Goal: Task Accomplishment & Management: Use online tool/utility

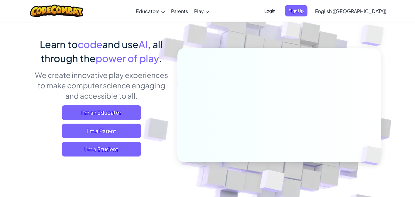
scroll to position [36, 0]
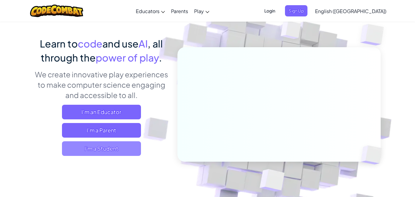
click at [123, 147] on span "I'm a Student" at bounding box center [101, 148] width 79 height 15
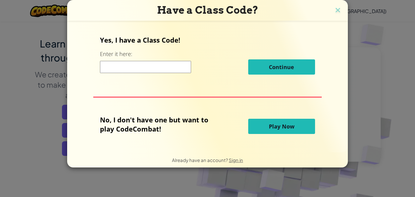
click at [165, 62] on input at bounding box center [145, 67] width 91 height 12
click at [271, 125] on span "Play Now" at bounding box center [282, 125] width 26 height 7
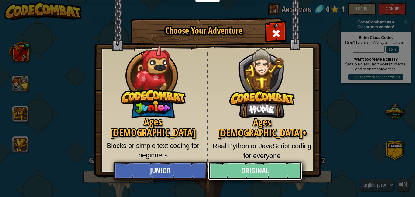
click at [256, 170] on link "Original" at bounding box center [255, 170] width 94 height 18
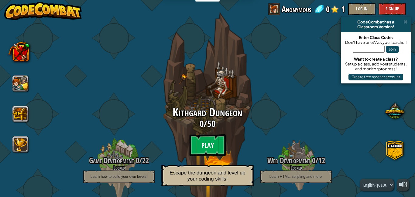
click at [198, 149] on btn "Play" at bounding box center [207, 145] width 36 height 22
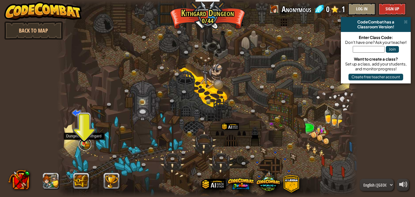
click at [85, 149] on link at bounding box center [85, 144] width 12 height 12
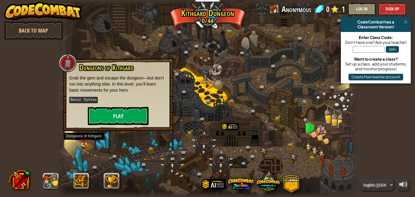
click at [119, 126] on div "Dungeons of [PERSON_NAME] Grab the gem and escape the dungeon—but don’t run int…" at bounding box center [118, 94] width 110 height 73
click at [133, 117] on button "Play" at bounding box center [118, 116] width 61 height 18
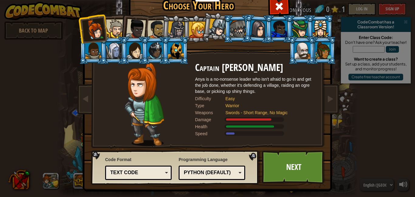
click at [112, 25] on div at bounding box center [115, 28] width 19 height 19
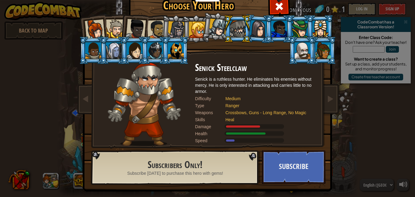
click at [184, 25] on li at bounding box center [195, 29] width 27 height 28
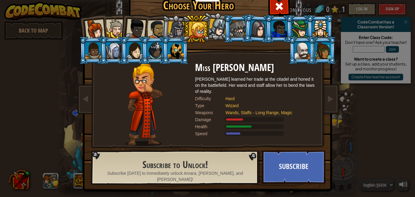
click at [184, 29] on li at bounding box center [195, 29] width 27 height 28
click at [176, 28] on div at bounding box center [176, 29] width 17 height 17
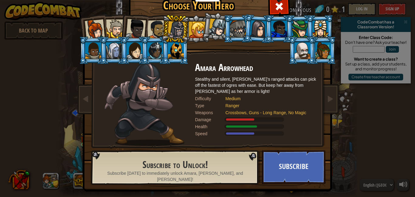
click at [216, 30] on div at bounding box center [218, 28] width 18 height 18
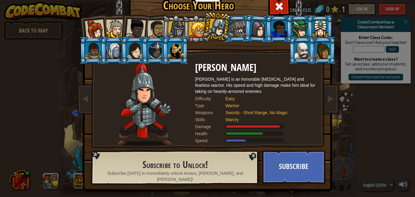
click at [243, 33] on div at bounding box center [238, 29] width 16 height 16
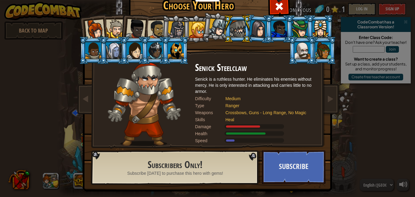
click at [322, 48] on div at bounding box center [324, 50] width 16 height 16
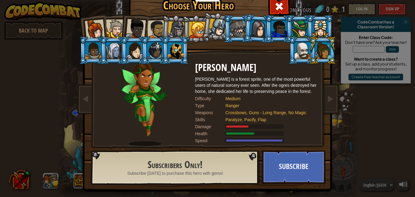
click at [292, 42] on li at bounding box center [301, 50] width 27 height 28
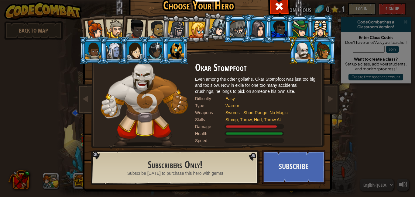
click at [292, 35] on div at bounding box center [300, 29] width 16 height 16
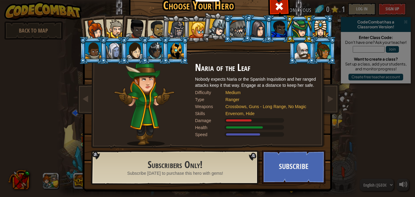
click at [101, 50] on li at bounding box center [113, 50] width 27 height 28
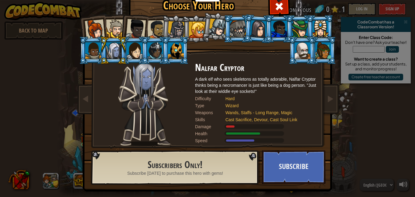
click at [209, 23] on div at bounding box center [218, 28] width 18 height 18
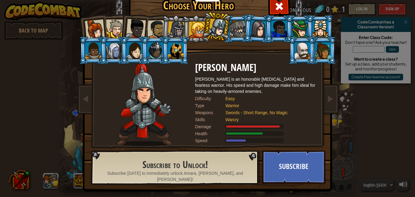
click at [201, 22] on div at bounding box center [197, 30] width 16 height 16
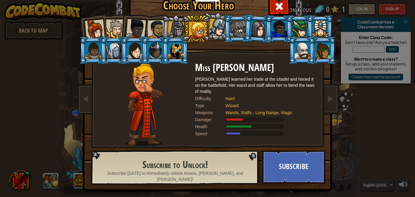
click at [178, 22] on div at bounding box center [176, 29] width 17 height 17
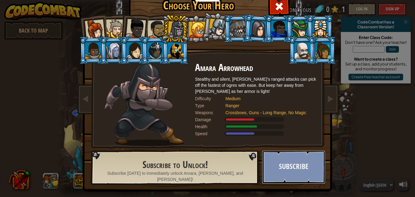
click at [302, 167] on button "Subscribe" at bounding box center [294, 166] width 64 height 33
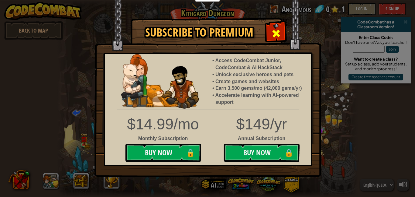
click at [283, 33] on div at bounding box center [276, 32] width 19 height 19
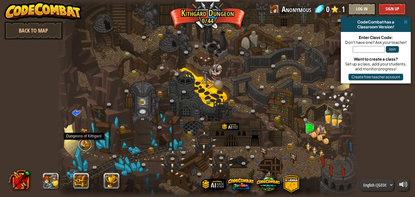
click at [85, 147] on link at bounding box center [85, 144] width 12 height 12
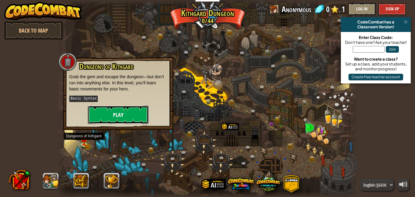
click at [128, 112] on button "Play" at bounding box center [118, 114] width 61 height 18
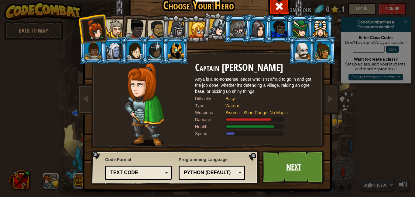
drag, startPoint x: 280, startPoint y: 175, endPoint x: 281, endPoint y: 172, distance: 3.1
click at [281, 172] on link "Next" at bounding box center [294, 166] width 64 height 33
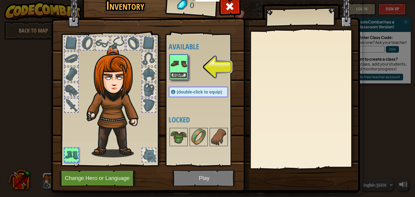
click at [183, 75] on button "Equip" at bounding box center [178, 75] width 17 height 6
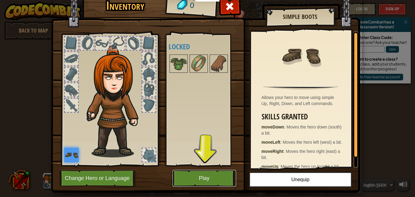
click at [196, 182] on button "Play" at bounding box center [205, 178] width 64 height 17
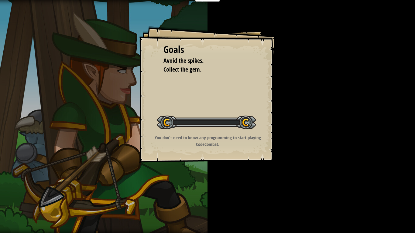
click at [201, 196] on div "Goals Avoid the spikes. Collect the gem. Start Level Error loading from server.…" at bounding box center [207, 116] width 415 height 233
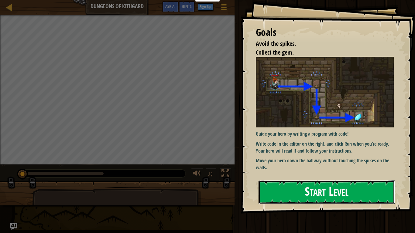
click at [296, 185] on button "Start Level" at bounding box center [327, 193] width 136 height 24
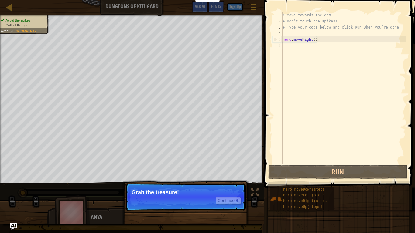
click at [303, 50] on div "# Move towards the gem. # Don’t touch the spikes! # Type your code below and cl…" at bounding box center [343, 94] width 125 height 164
click at [236, 196] on div at bounding box center [237, 201] width 2 height 2
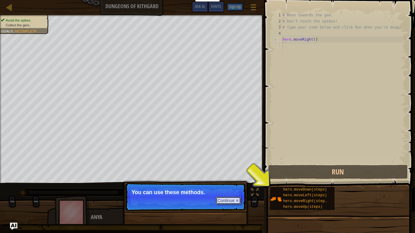
click at [237, 196] on button "Continue" at bounding box center [228, 201] width 25 height 8
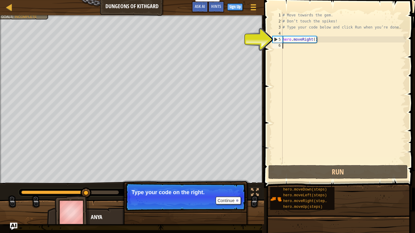
click at [327, 45] on div "# Move towards the gem. # Don’t touch the spikes! # Type your code below and cl…" at bounding box center [343, 94] width 125 height 164
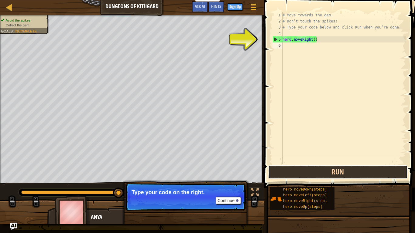
click at [311, 172] on button "Run" at bounding box center [338, 172] width 140 height 14
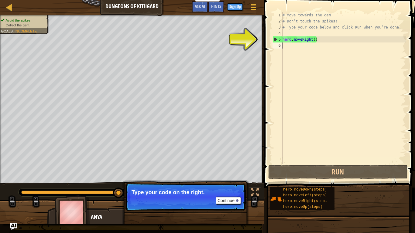
click at [322, 49] on div "# Move towards the gem. # Don’t touch the spikes! # Type your code below and cl…" at bounding box center [343, 94] width 125 height 164
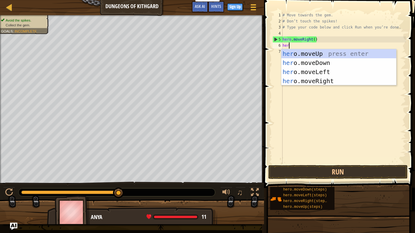
type textarea "hero"
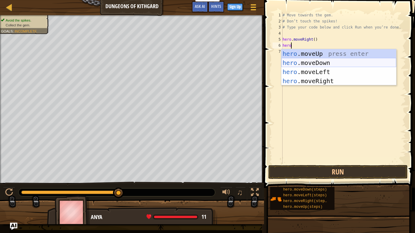
click at [309, 62] on div "hero .moveUp press enter hero .moveDown press enter hero .moveLeft press enter …" at bounding box center [338, 76] width 115 height 55
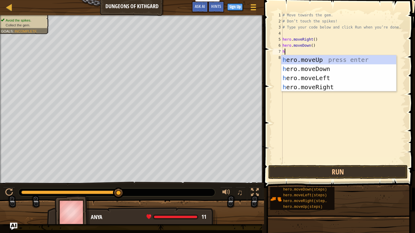
type textarea "her"
click at [321, 88] on div "her o.moveUp press enter her o.moveDown press enter her o.moveLeft press enter …" at bounding box center [338, 82] width 115 height 55
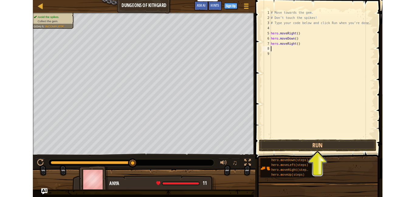
scroll to position [3, 0]
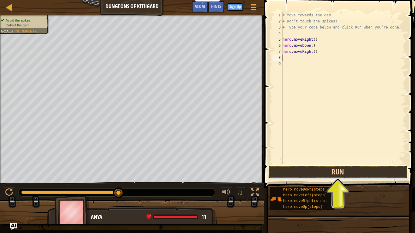
click at [312, 169] on button "Run" at bounding box center [338, 172] width 140 height 14
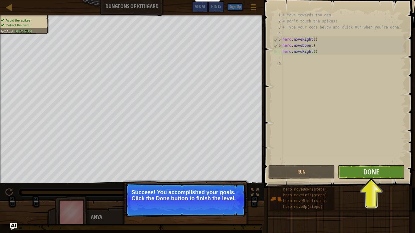
click at [208, 196] on p "Success! You accomplished your goals. Click the Done button to finish the level." at bounding box center [185, 200] width 121 height 34
click at [358, 173] on button "Done" at bounding box center [371, 172] width 67 height 14
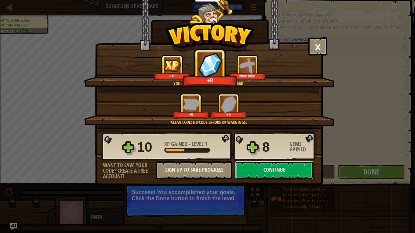
click at [274, 175] on button "Continue" at bounding box center [274, 170] width 78 height 18
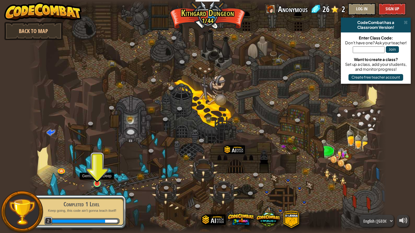
click at [96, 182] on img at bounding box center [96, 174] width 9 height 21
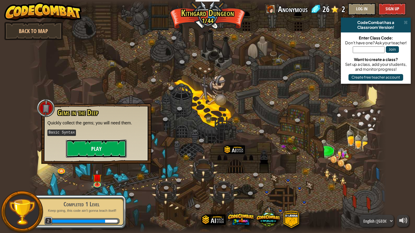
click at [121, 153] on button "Play" at bounding box center [96, 149] width 61 height 18
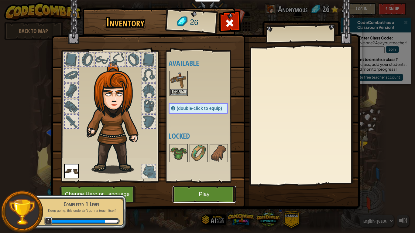
click at [218, 192] on button "Play" at bounding box center [205, 194] width 64 height 17
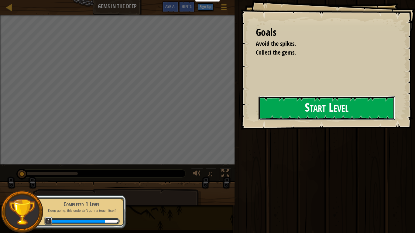
click at [313, 105] on button "Start Level" at bounding box center [327, 108] width 136 height 24
